Goal: Information Seeking & Learning: Learn about a topic

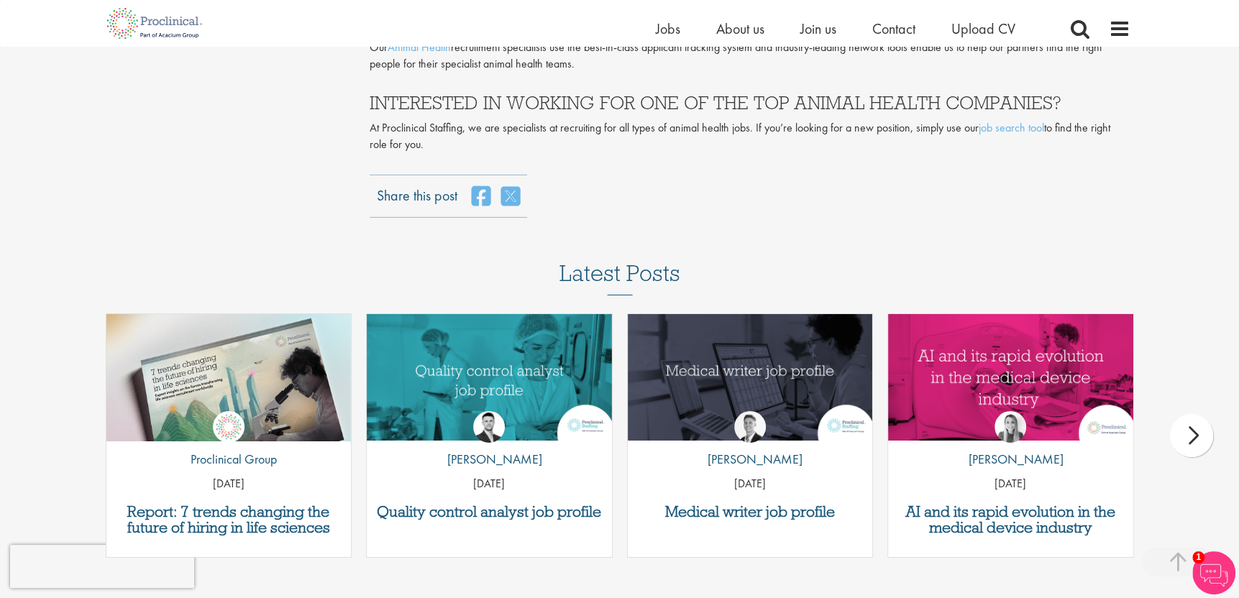
scroll to position [3882, 0]
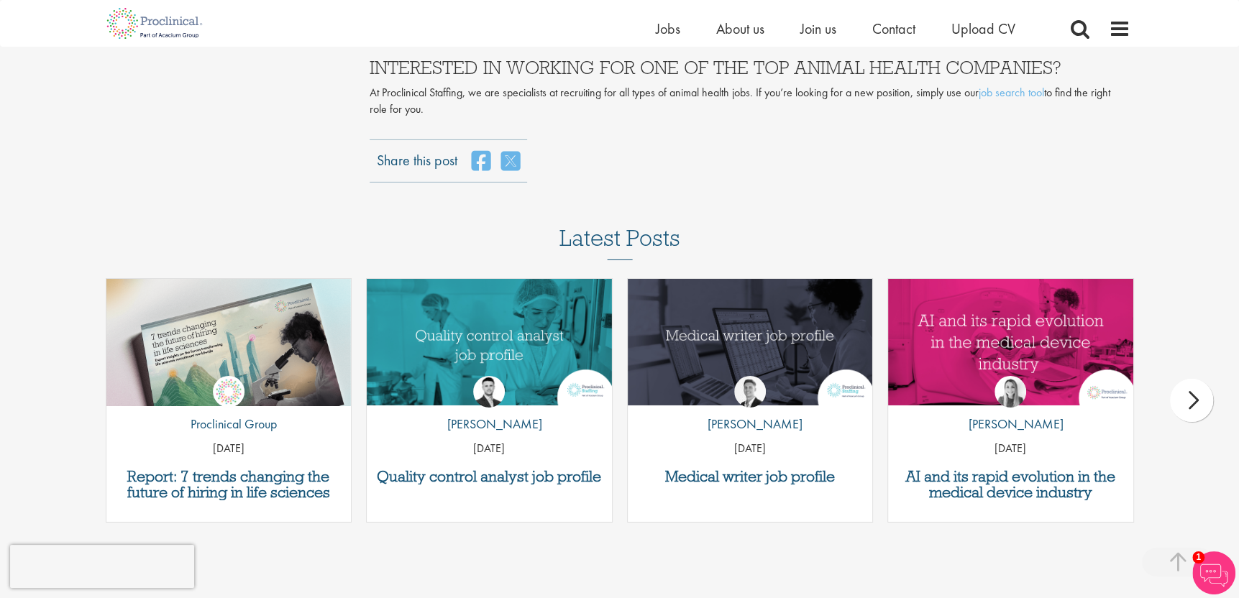
click at [1193, 379] on div "next" at bounding box center [1191, 400] width 43 height 43
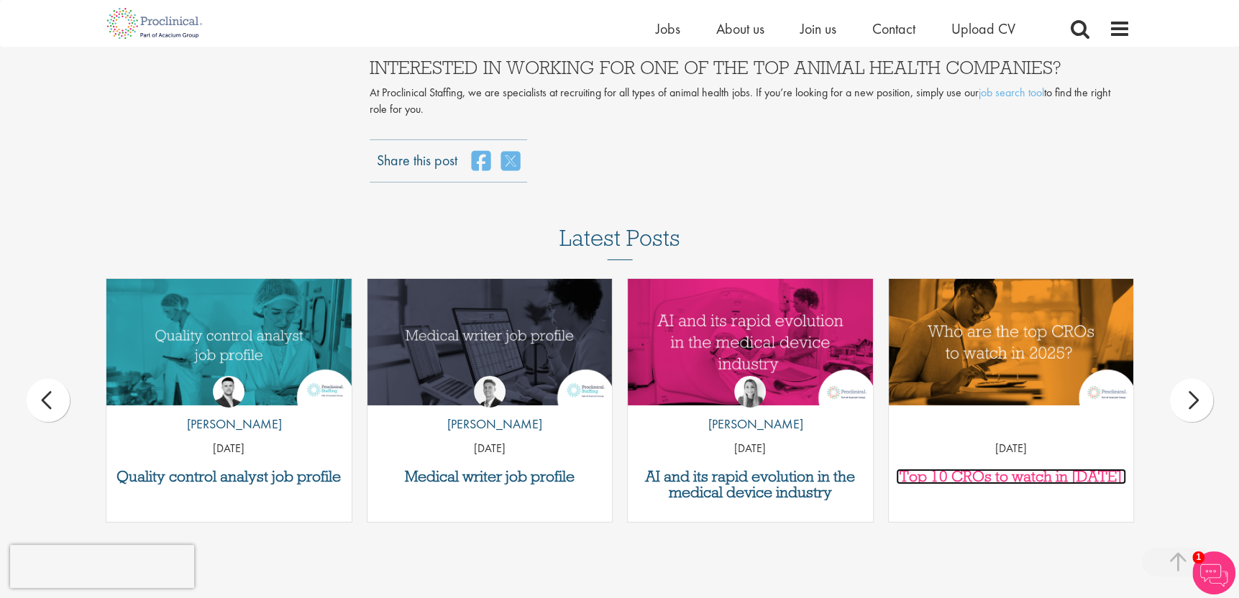
click at [1073, 469] on h3 "Top 10 CROs to watch in [DATE]" at bounding box center [1011, 477] width 231 height 16
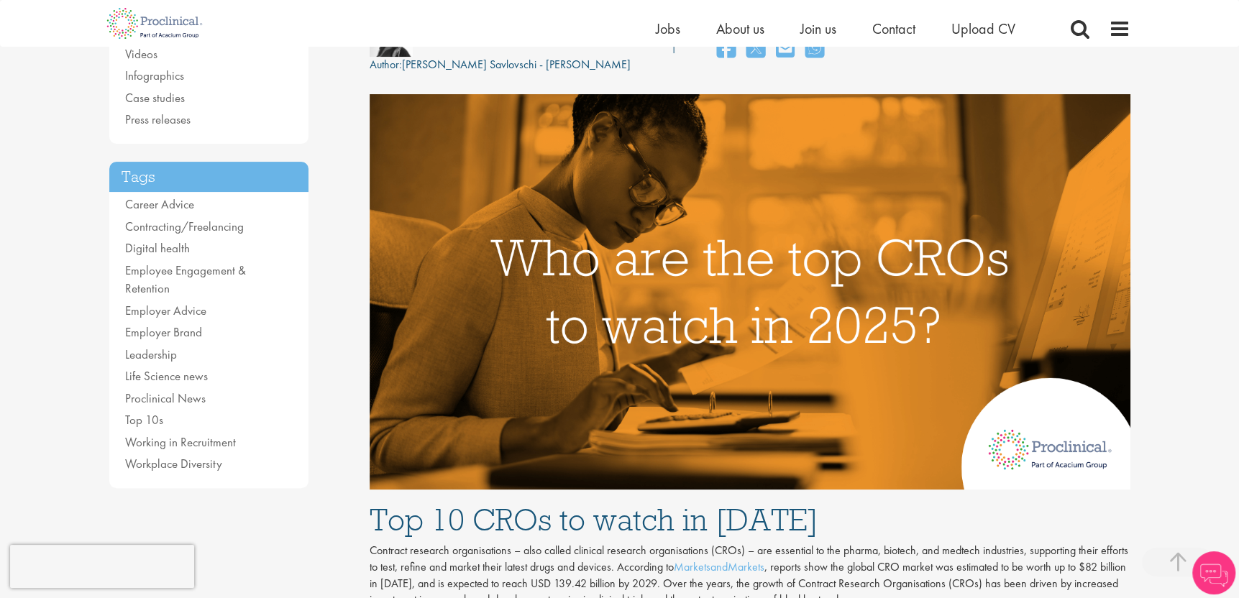
scroll to position [359, 0]
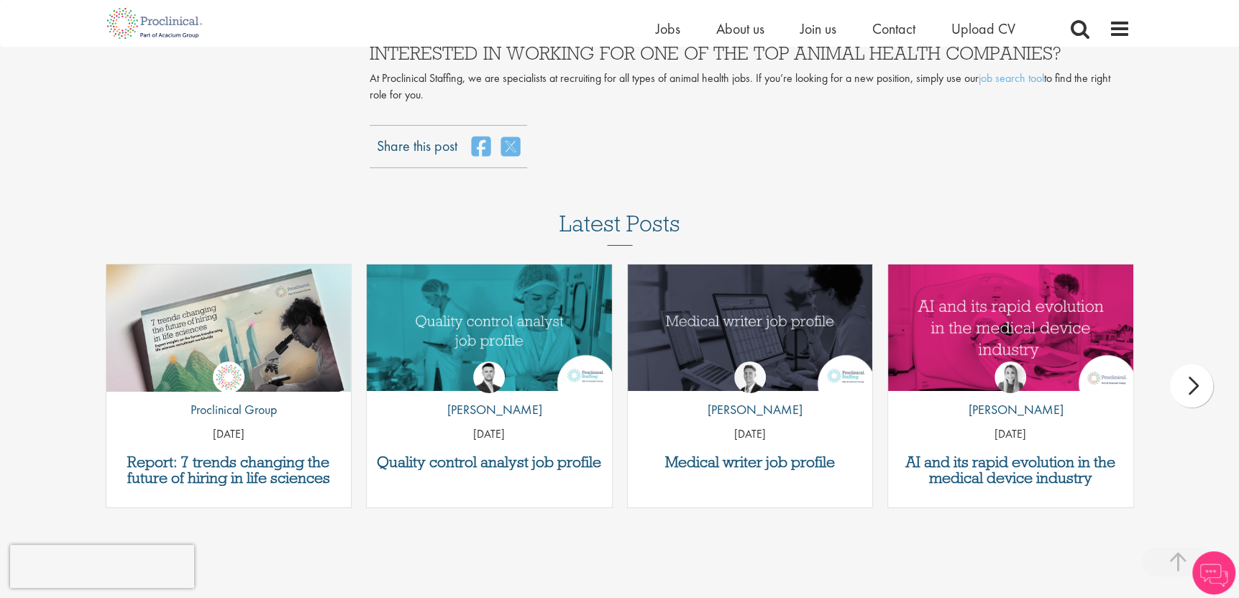
scroll to position [3890, 0]
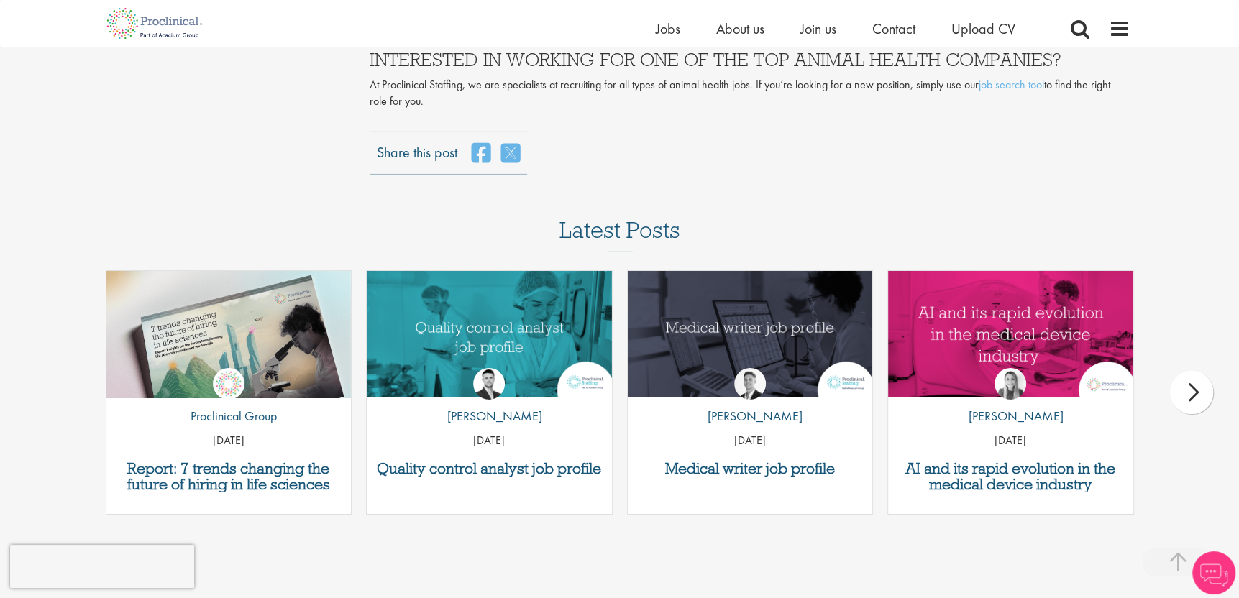
click at [1188, 371] on div "next" at bounding box center [1191, 392] width 43 height 43
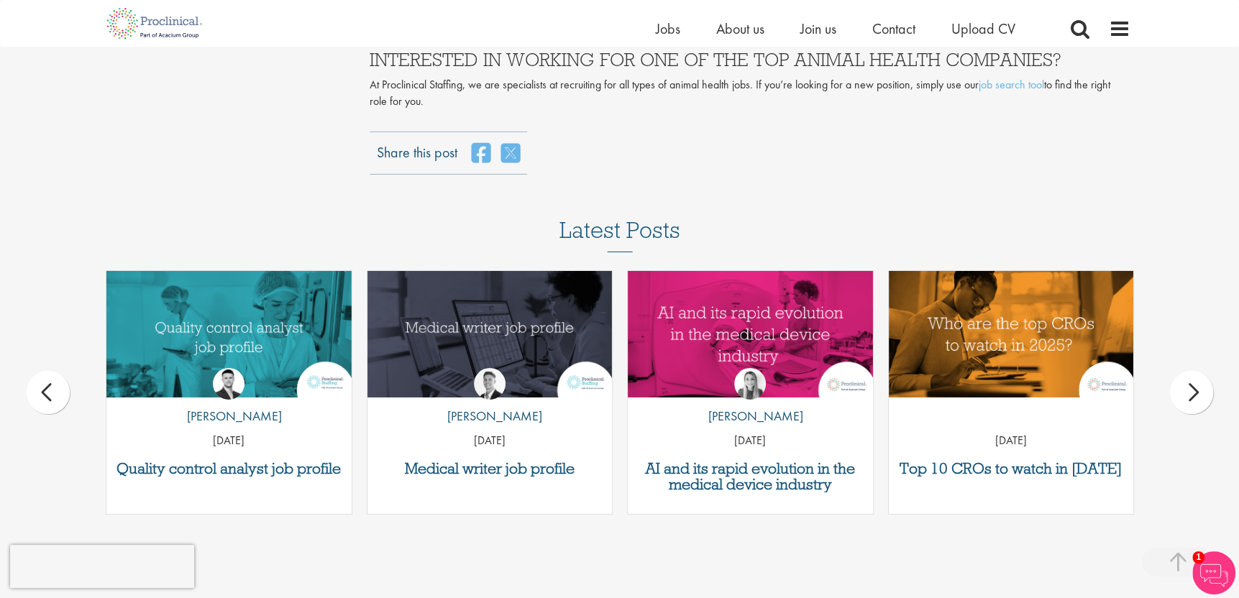
click at [1188, 371] on div "next" at bounding box center [1191, 392] width 43 height 43
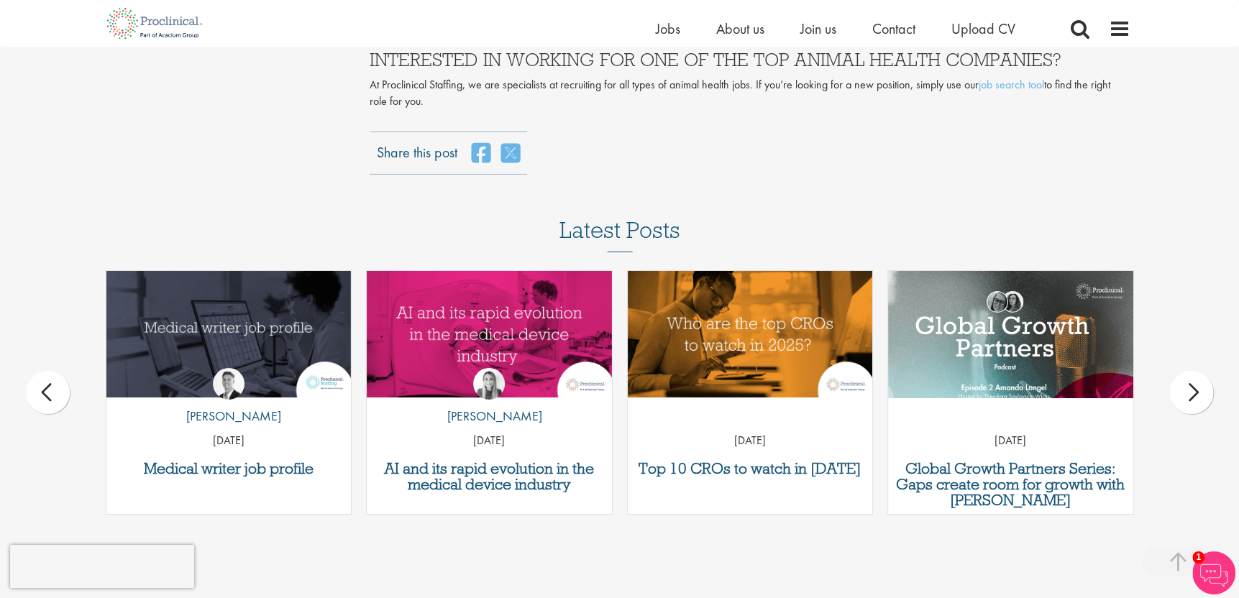
click at [1188, 371] on div "next" at bounding box center [1191, 392] width 43 height 43
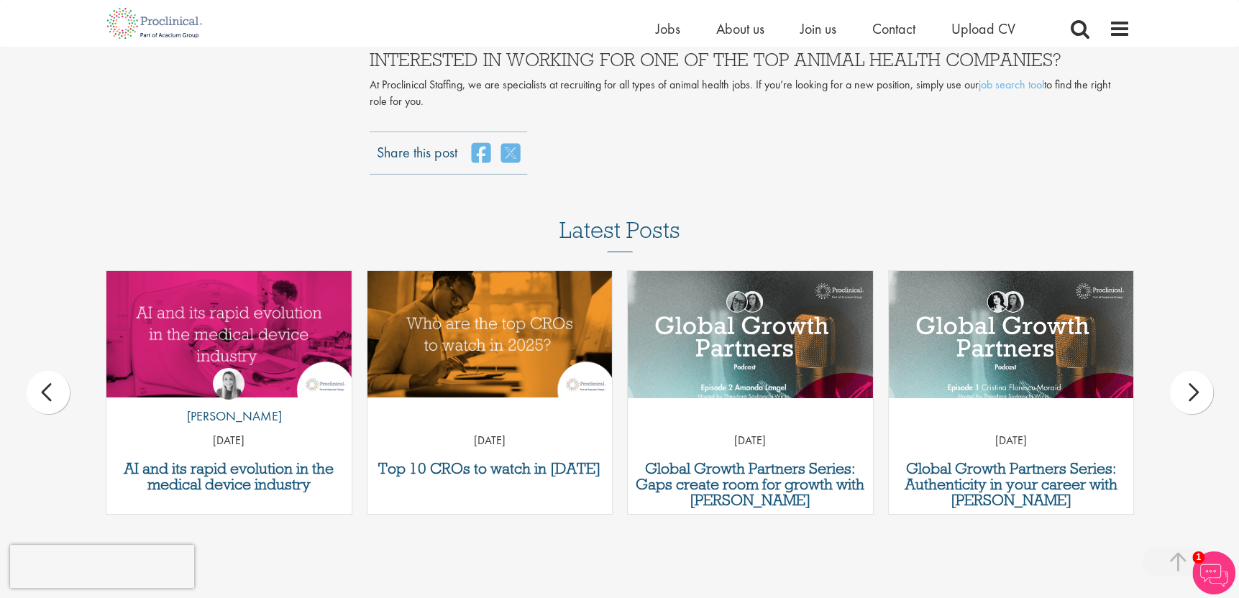
click at [1188, 371] on div "next" at bounding box center [1191, 392] width 43 height 43
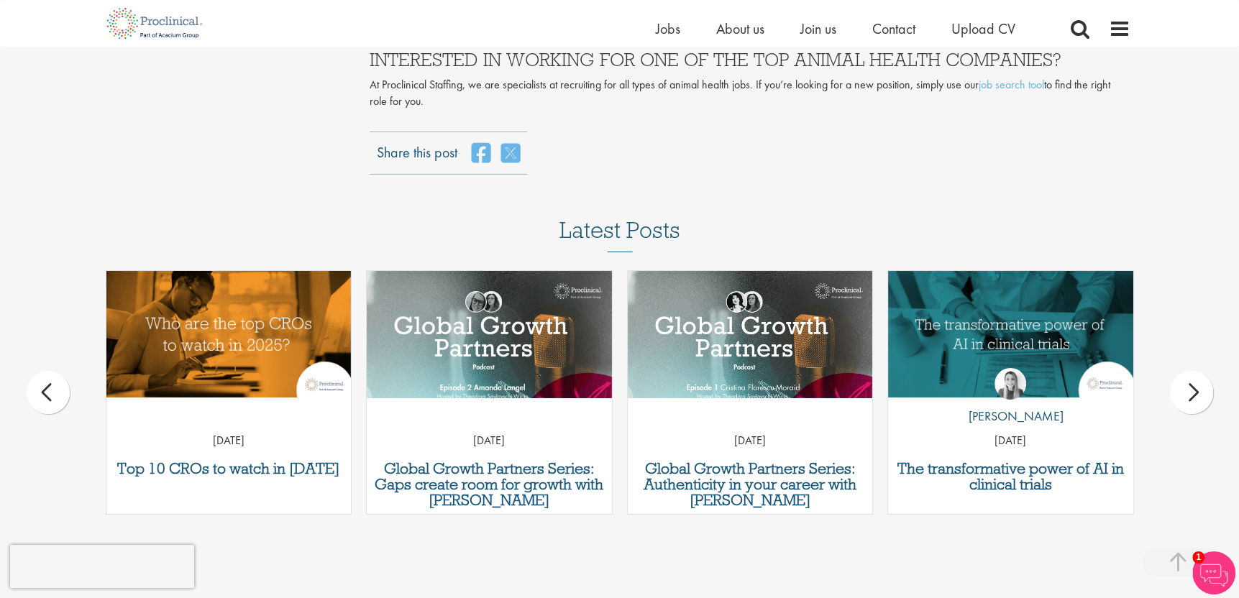
click at [1188, 371] on div "next" at bounding box center [1191, 392] width 43 height 43
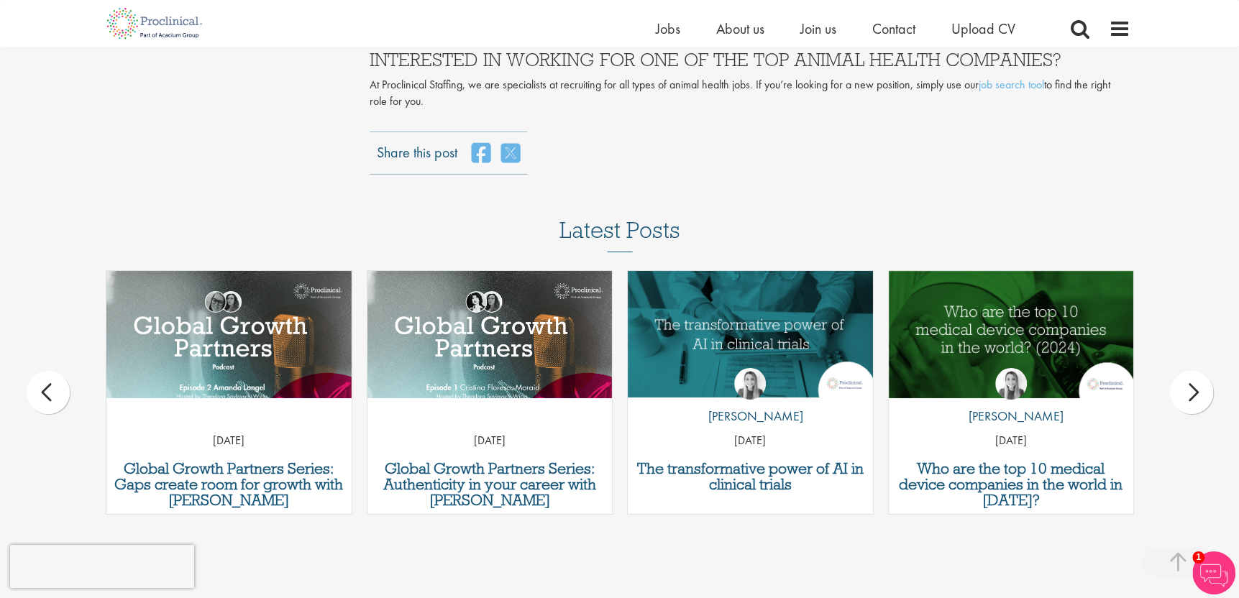
click at [1188, 371] on div "next" at bounding box center [1191, 392] width 43 height 43
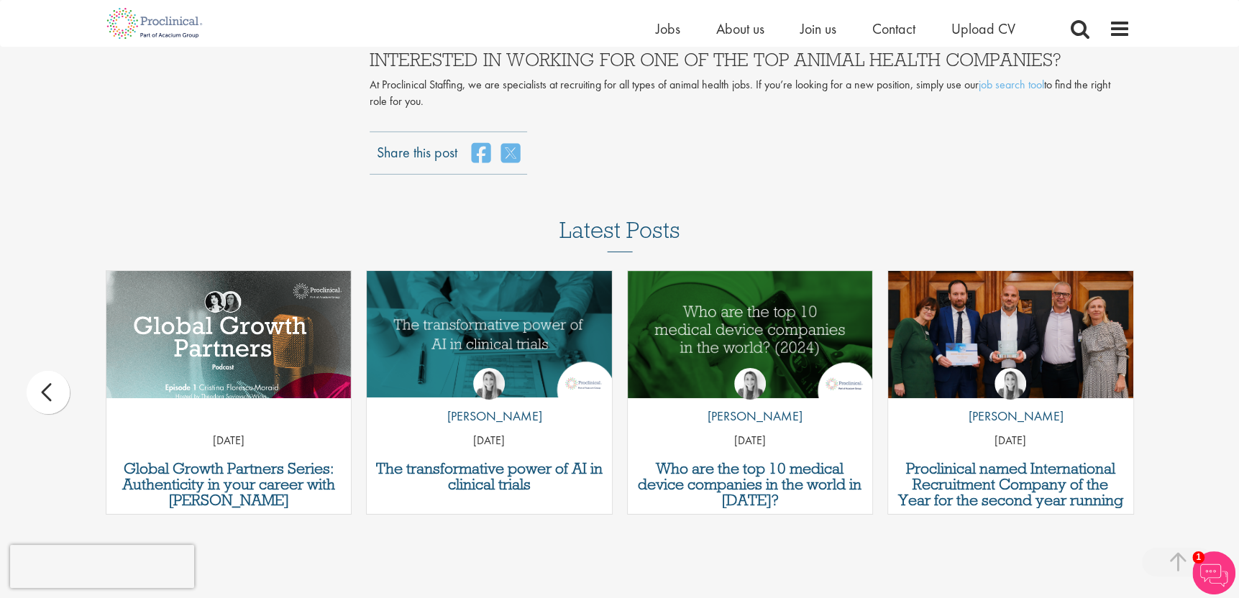
click at [1188, 353] on div "Latest Posts Report: 7 trends changing the future of hiring in life sciences by…" at bounding box center [619, 373] width 1239 height 311
